Goal: Communication & Community: Ask a question

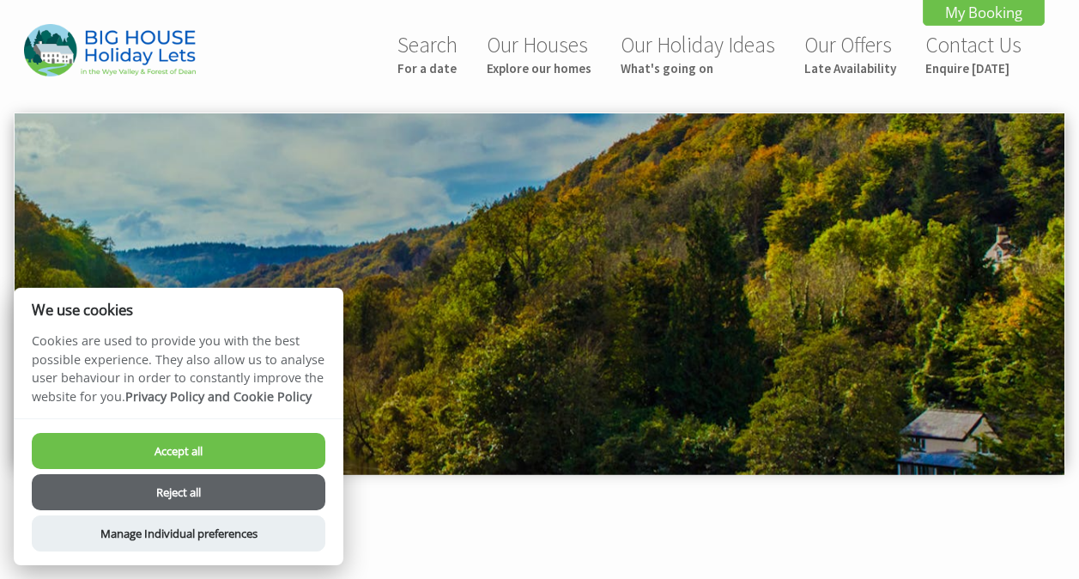
scroll to position [858, 0]
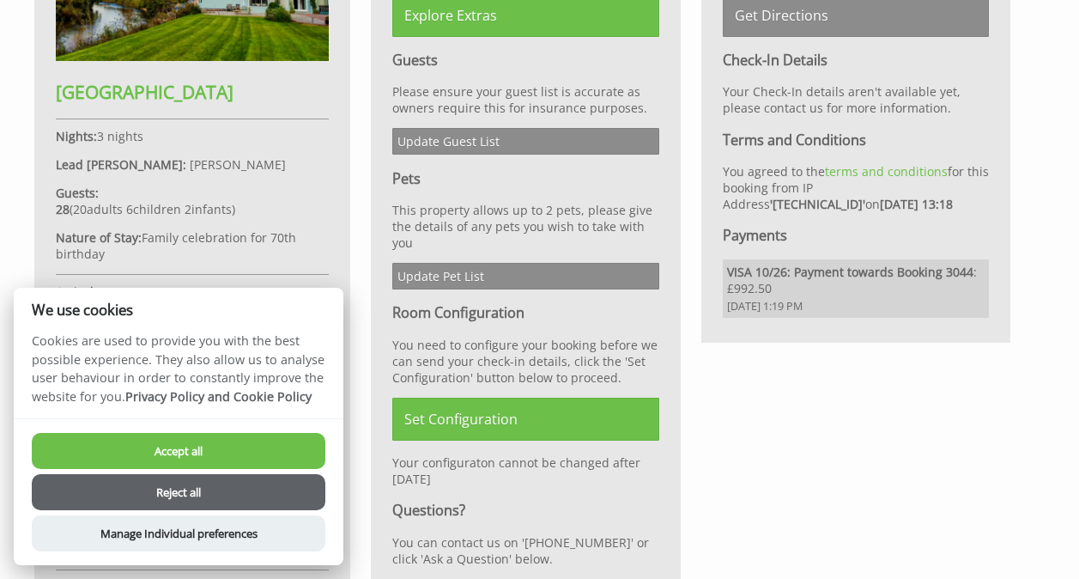
drag, startPoint x: 0, startPoint y: 0, endPoint x: 179, endPoint y: 450, distance: 484.1
click at [179, 450] on button "Accept all" at bounding box center [179, 451] width 294 height 36
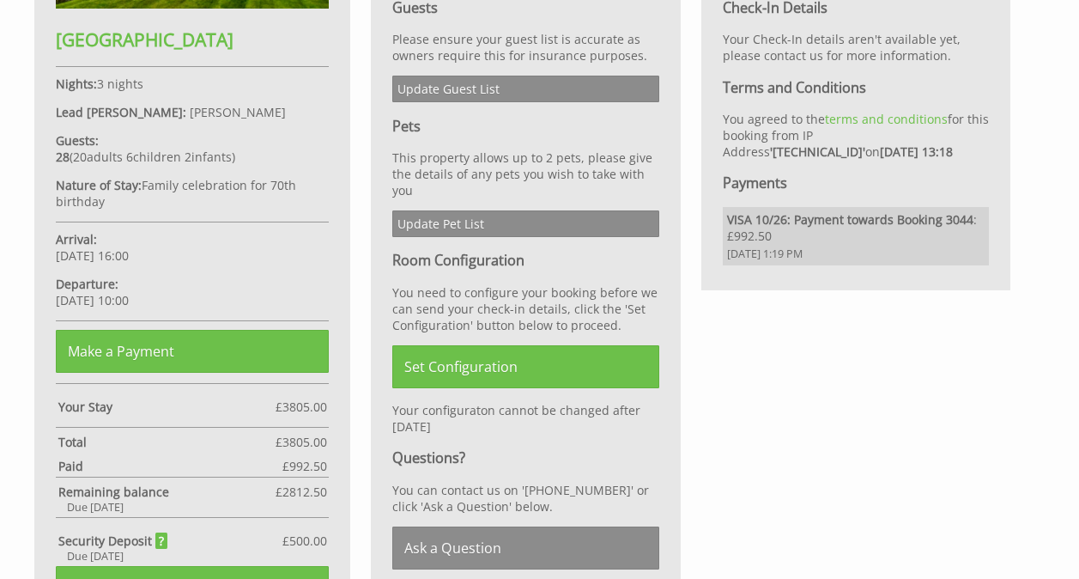
scroll to position [945, 0]
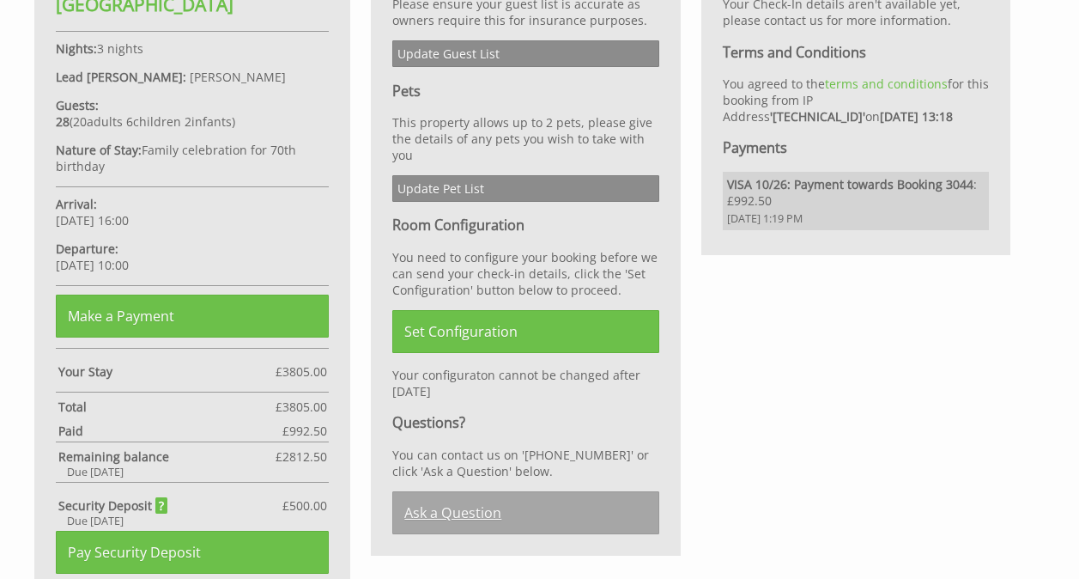
click at [463, 508] on link "Ask a Question" at bounding box center [525, 512] width 266 height 43
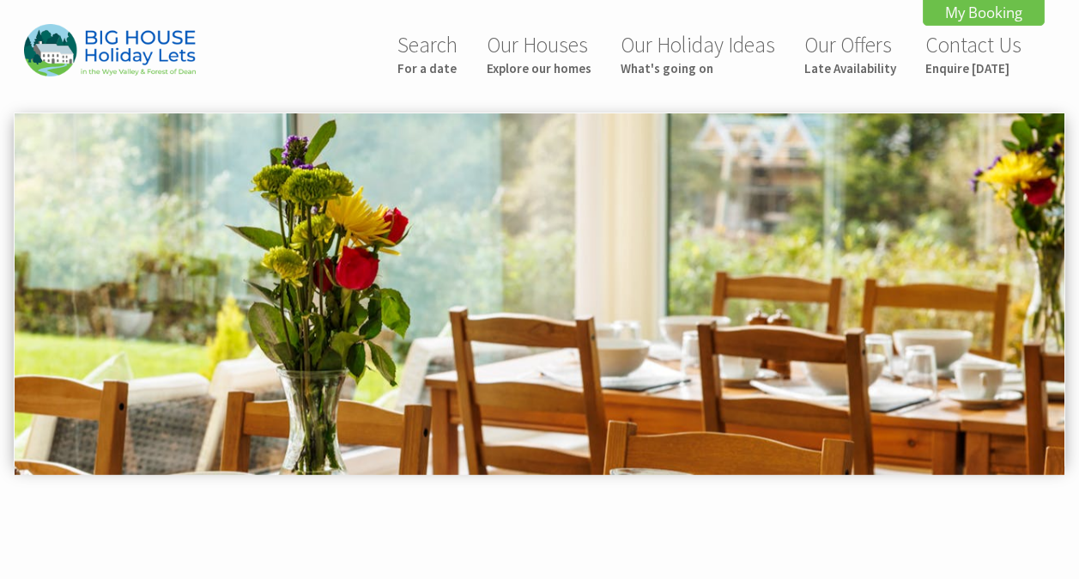
scroll to position [657, 0]
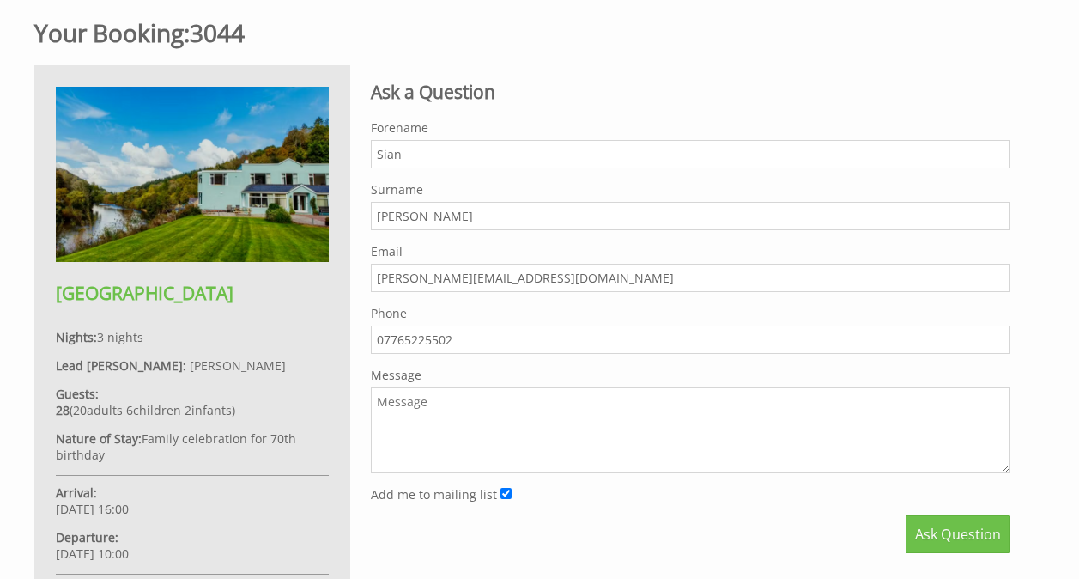
click at [453, 424] on textarea "Message" at bounding box center [691, 430] width 640 height 86
type textarea "H"
type textarea "w"
click at [381, 402] on textarea "Would it be possible to bring a third, well behaved, dog, please?" at bounding box center [691, 430] width 640 height 86
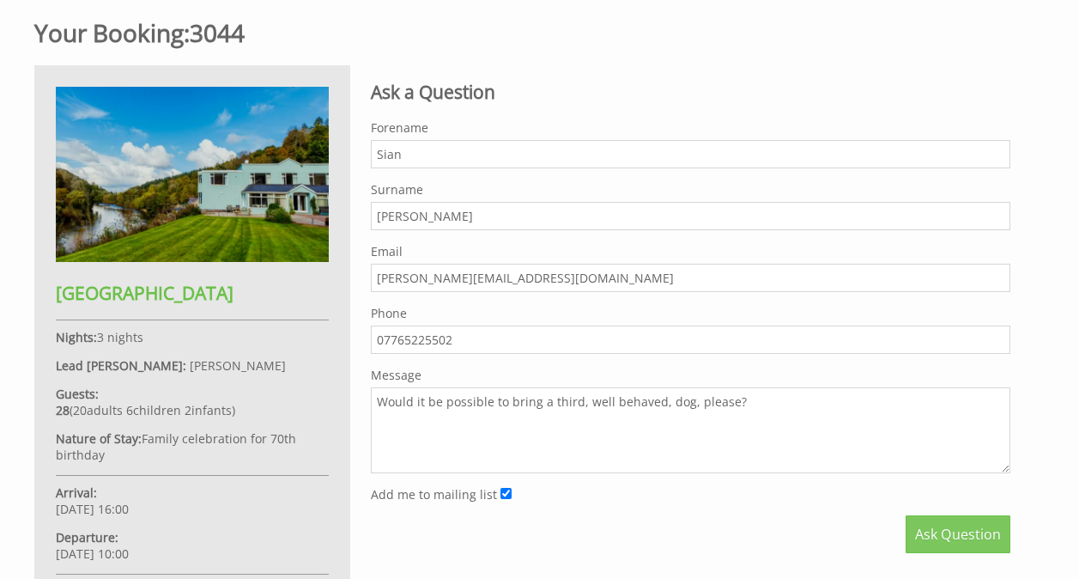
type textarea "Would it be possible to bring a third, well behaved, dog, please?"
click at [953, 532] on span "Ask Question" at bounding box center [958, 534] width 86 height 19
